Goal: Find specific page/section: Find specific page/section

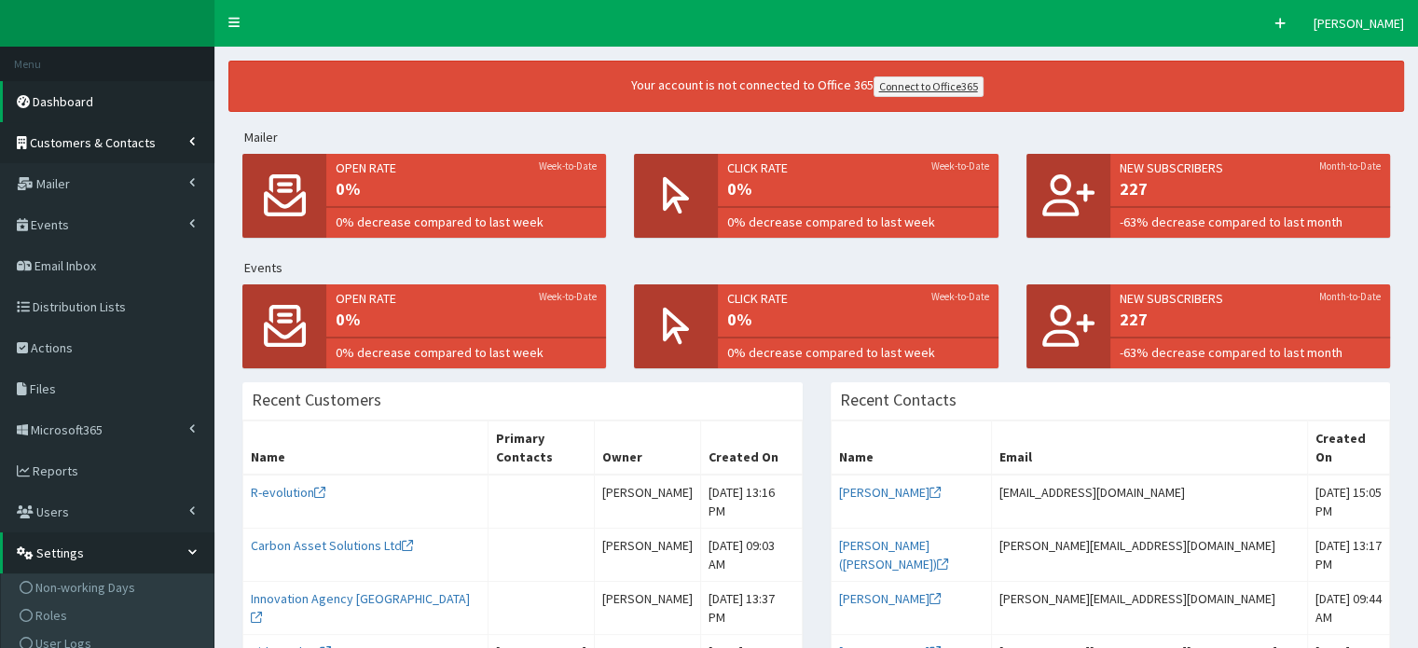
click at [76, 137] on span "Customers & Contacts" at bounding box center [93, 142] width 126 height 17
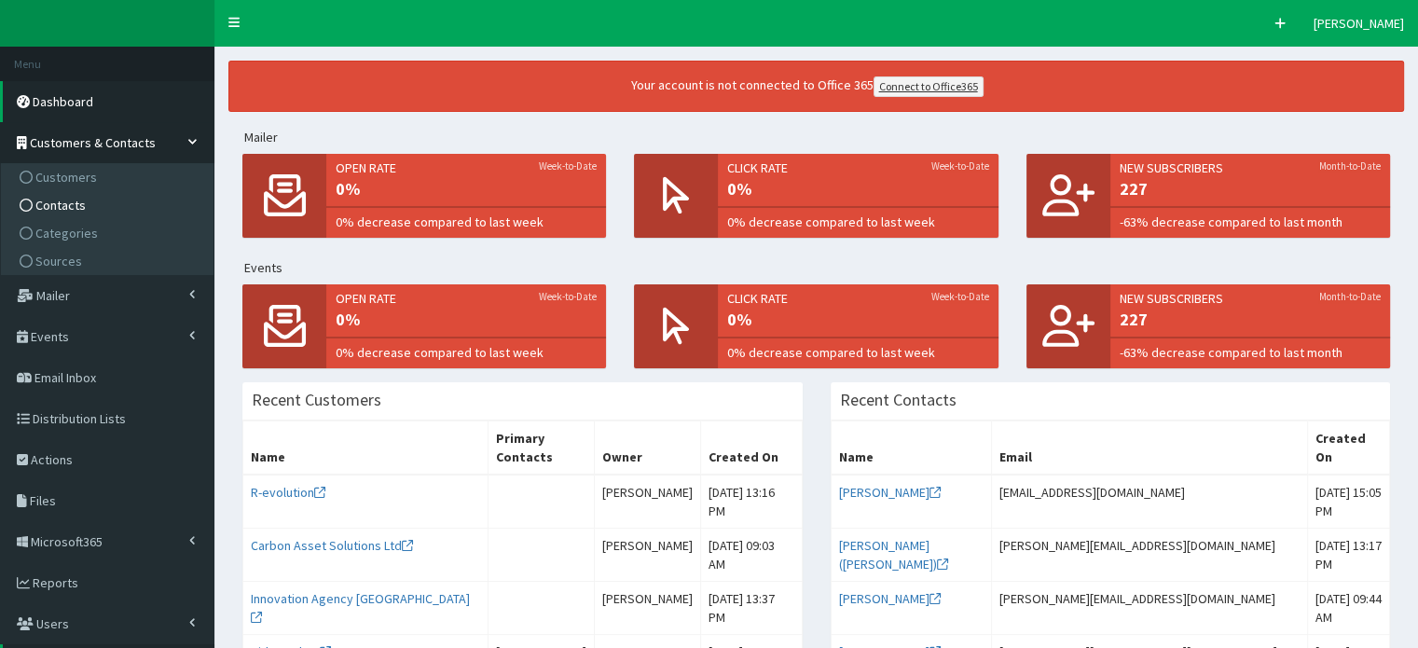
click at [71, 200] on span "Contacts" at bounding box center [60, 205] width 50 height 17
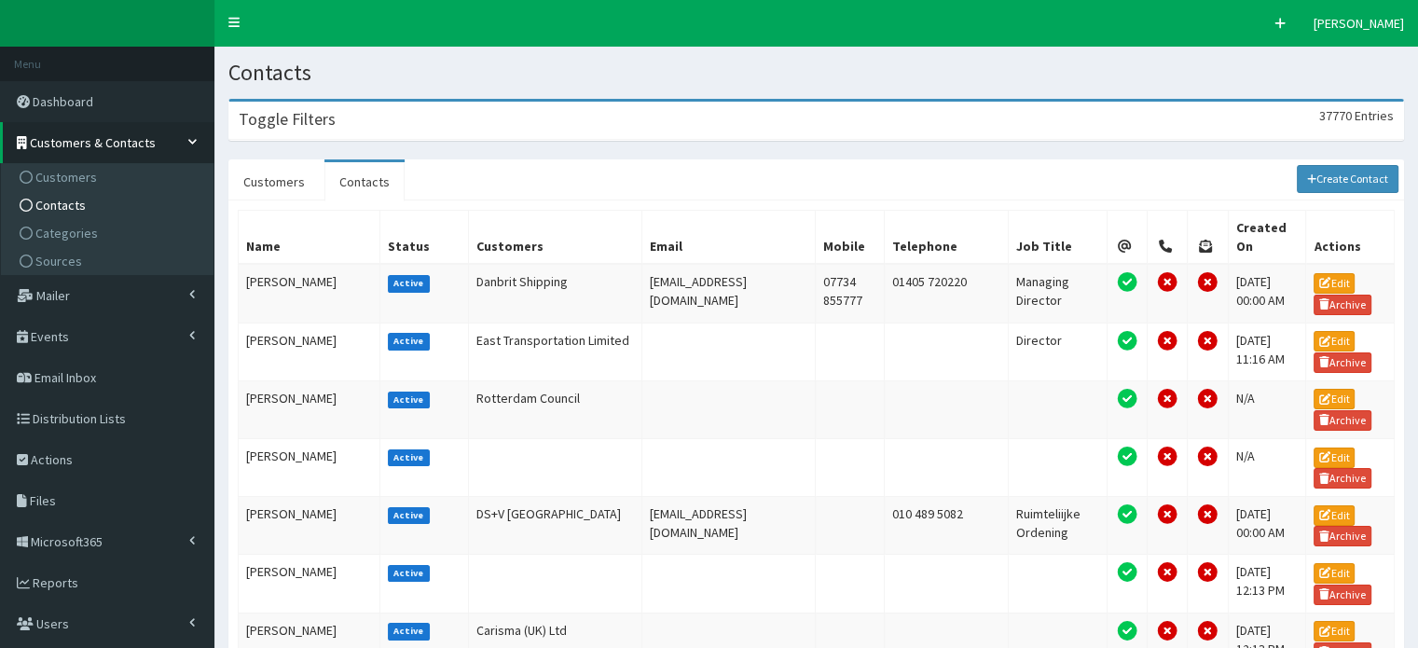
click at [303, 115] on h3 "Toggle Filters" at bounding box center [287, 119] width 97 height 17
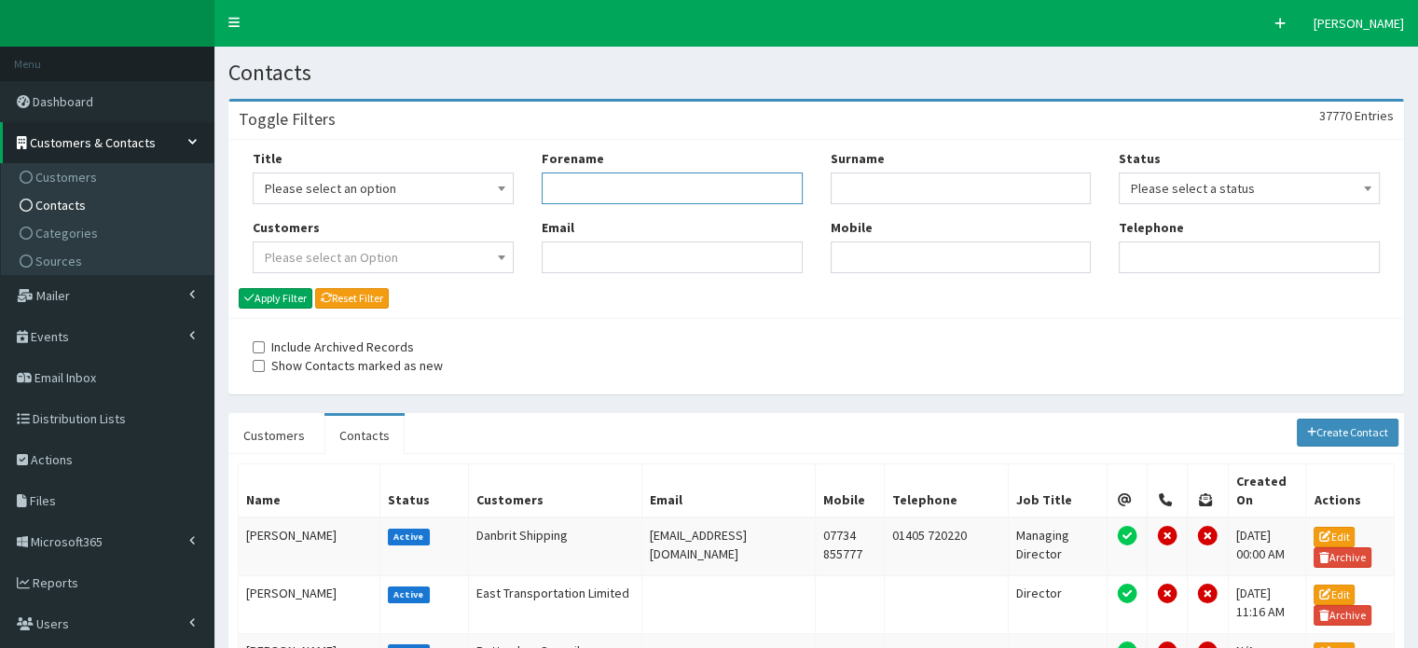
click at [566, 188] on input "Forename" at bounding box center [672, 188] width 261 height 32
type input "Andy"
click at [838, 186] on input "Surname" at bounding box center [961, 188] width 261 height 32
type input "Sykes"
click at [239, 288] on button "Apply Filter" at bounding box center [276, 298] width 74 height 21
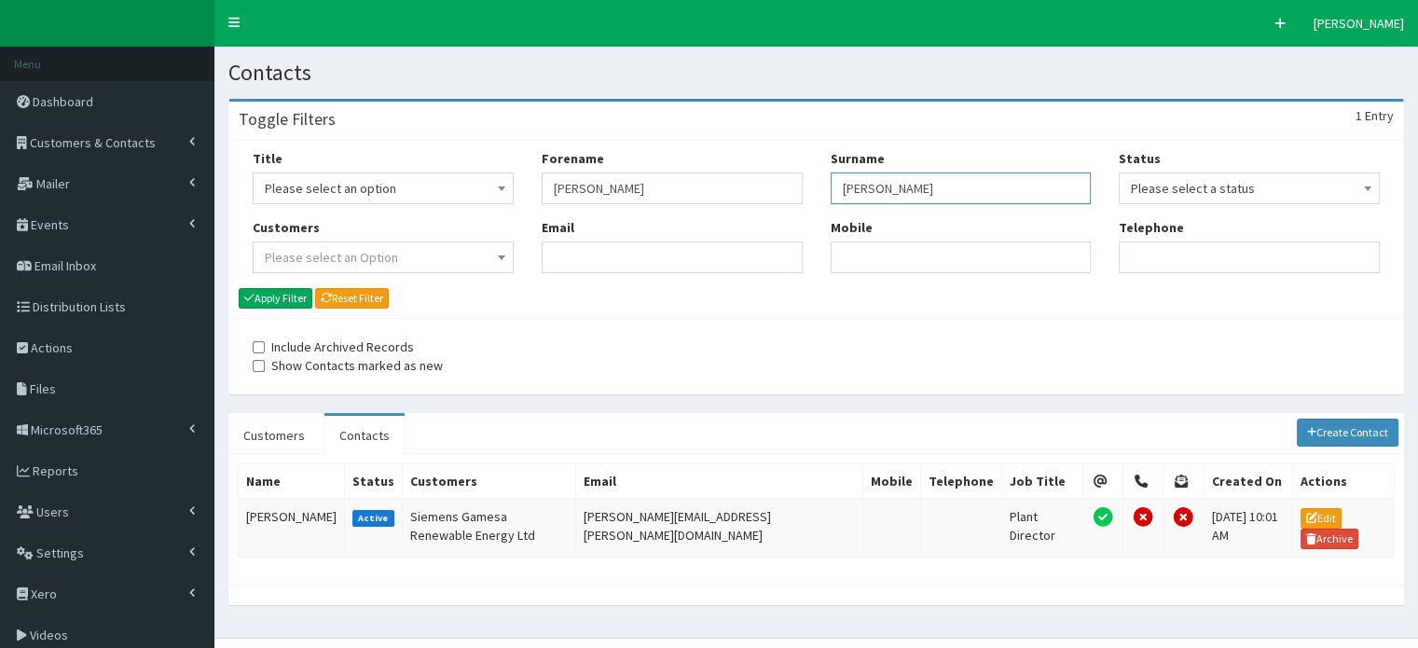
drag, startPoint x: 886, startPoint y: 186, endPoint x: 830, endPoint y: 182, distance: 56.1
click at [831, 182] on input "[PERSON_NAME]" at bounding box center [961, 188] width 261 height 32
type input "Davidson"
drag, startPoint x: 598, startPoint y: 186, endPoint x: 535, endPoint y: 186, distance: 62.5
click at [535, 186] on div "Forename Andy Email" at bounding box center [672, 218] width 289 height 138
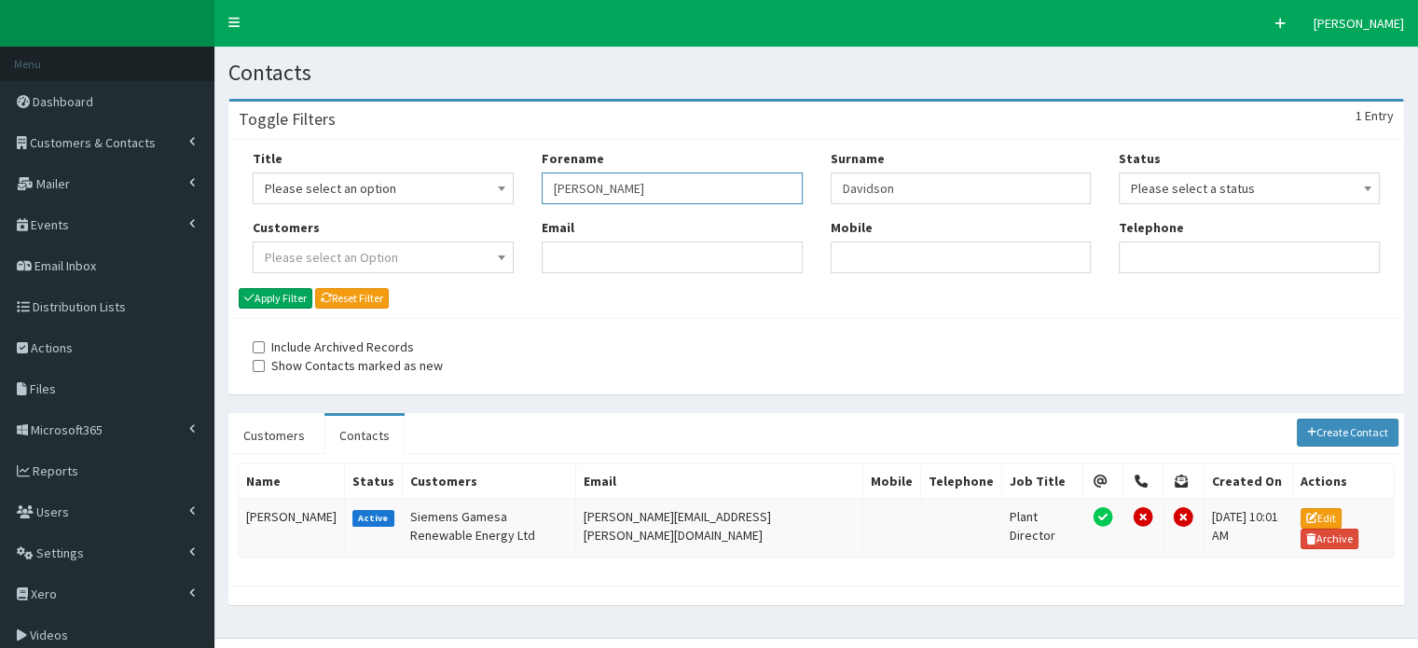
type input "[PERSON_NAME]"
click at [239, 288] on button "Apply Filter" at bounding box center [276, 298] width 74 height 21
